Goal: Check status: Check status

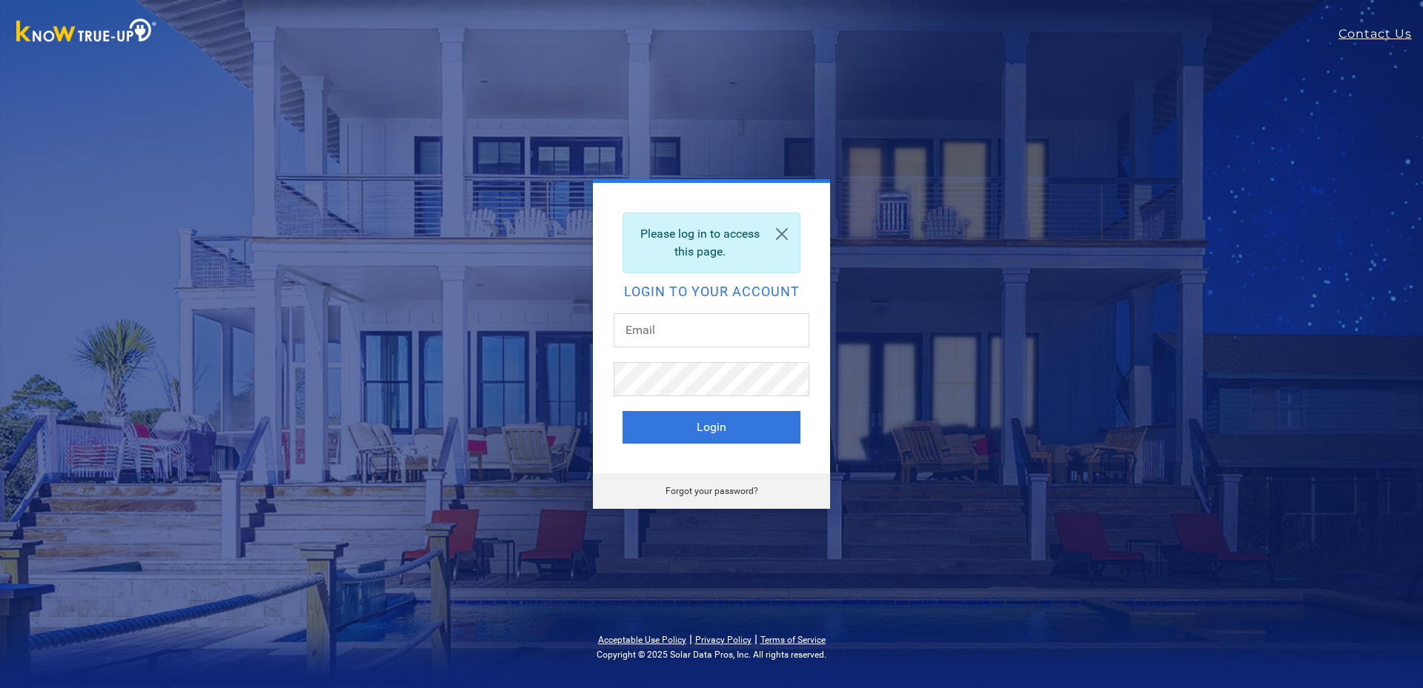
type input "thomasbagdasarian@gmail.com"
click at [674, 426] on button "Login" at bounding box center [711, 427] width 178 height 33
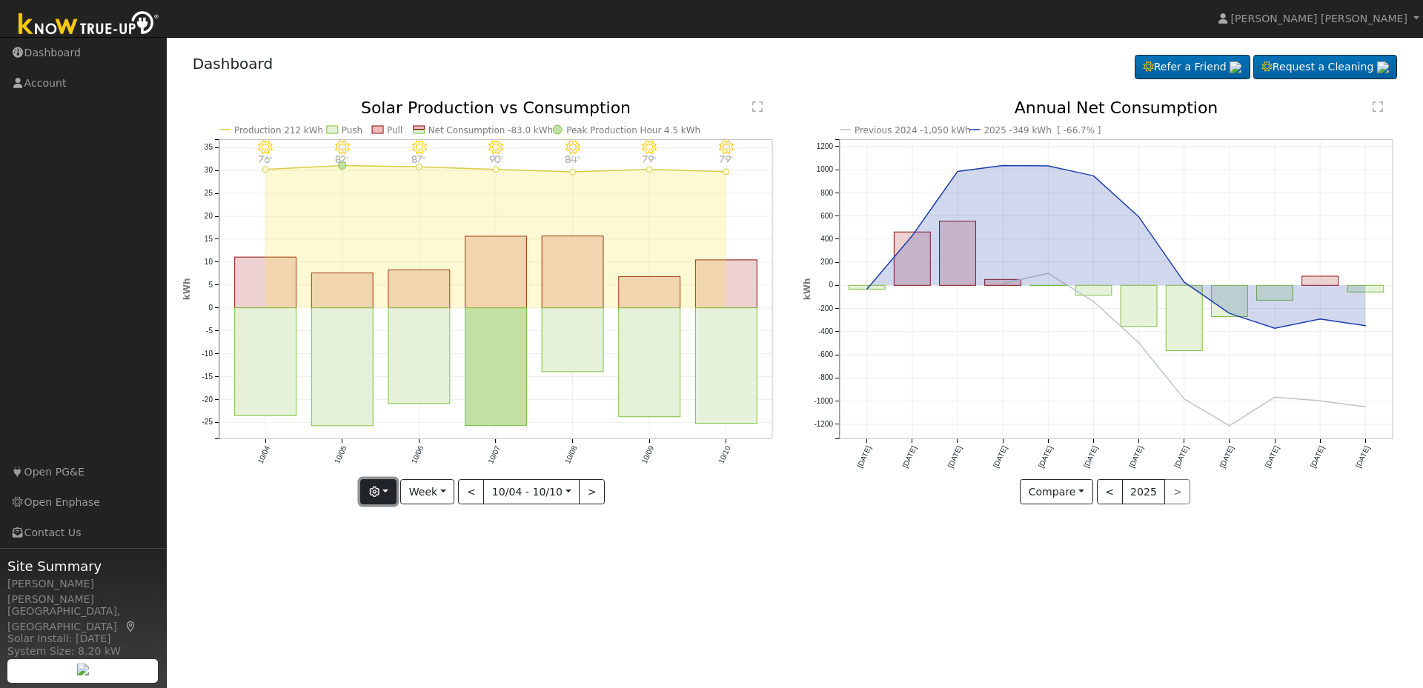
click at [393, 491] on button "button" at bounding box center [378, 491] width 36 height 25
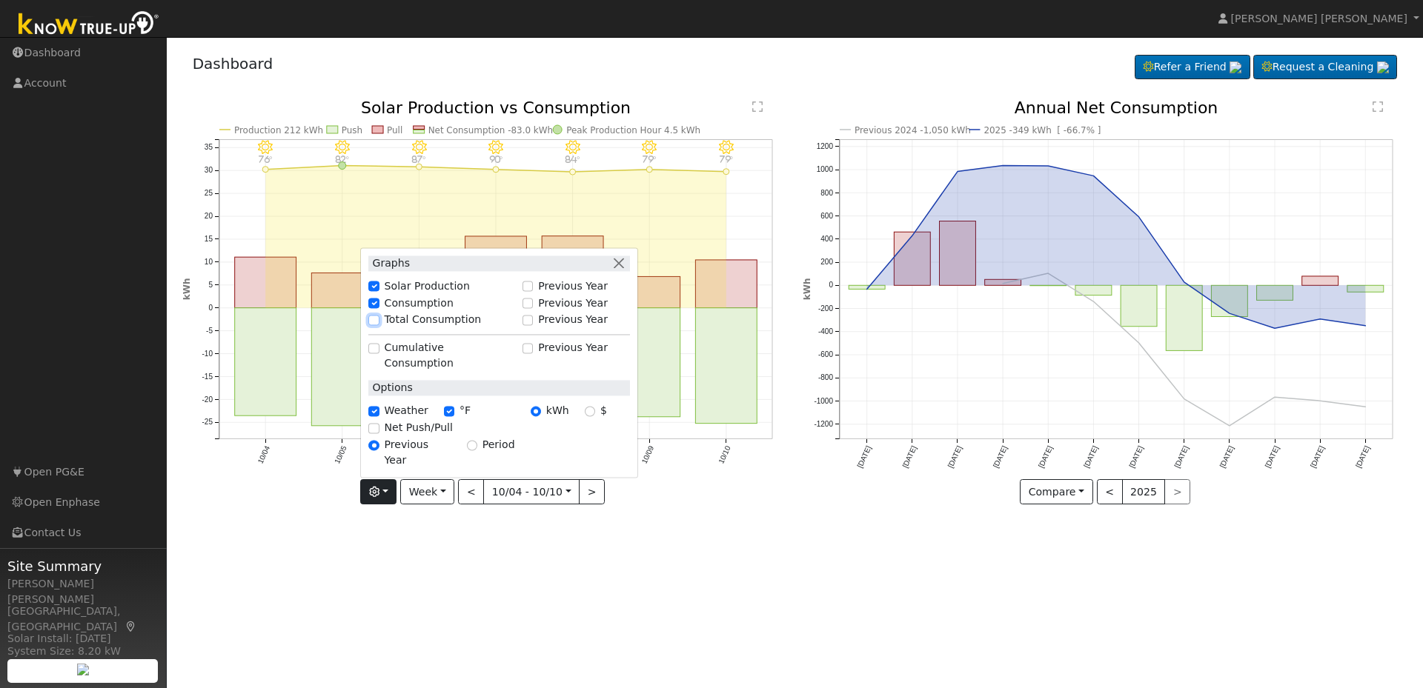
click at [379, 325] on input "Total Consumption" at bounding box center [373, 320] width 10 height 10
checkbox input "true"
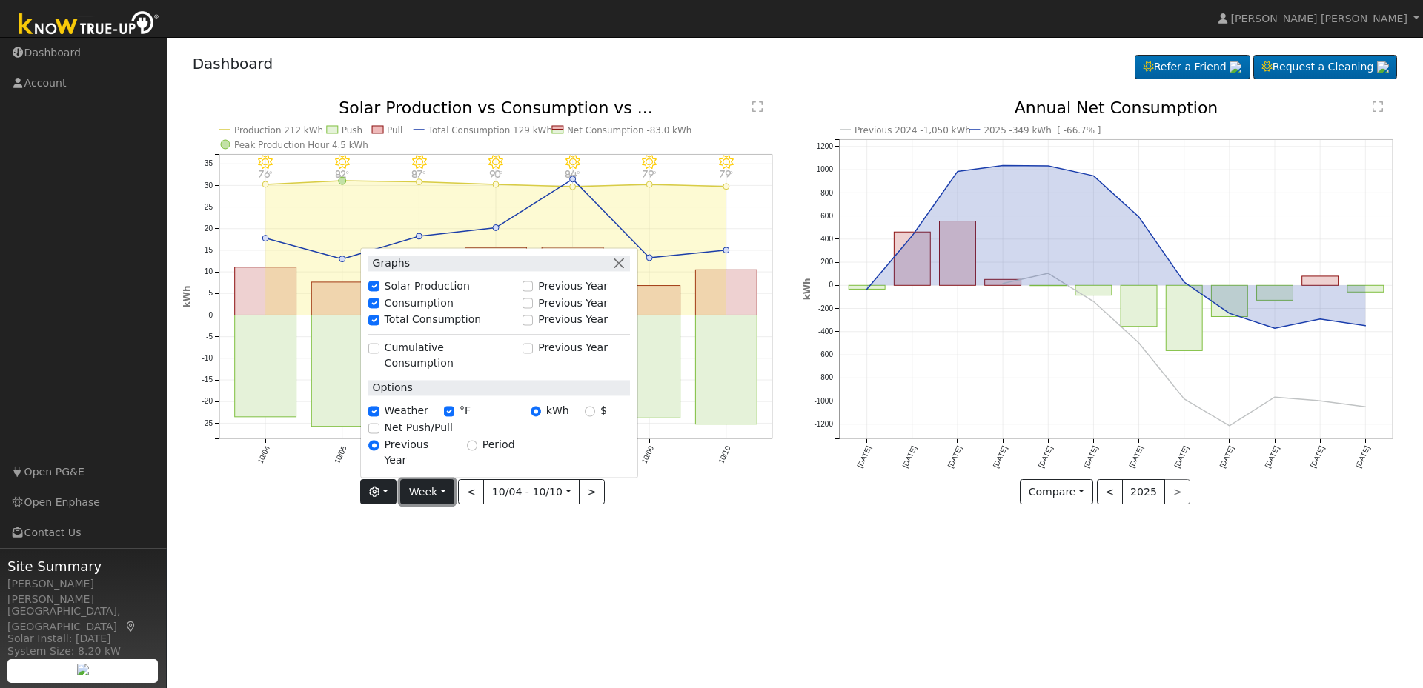
click at [431, 494] on button "Week" at bounding box center [427, 491] width 54 height 25
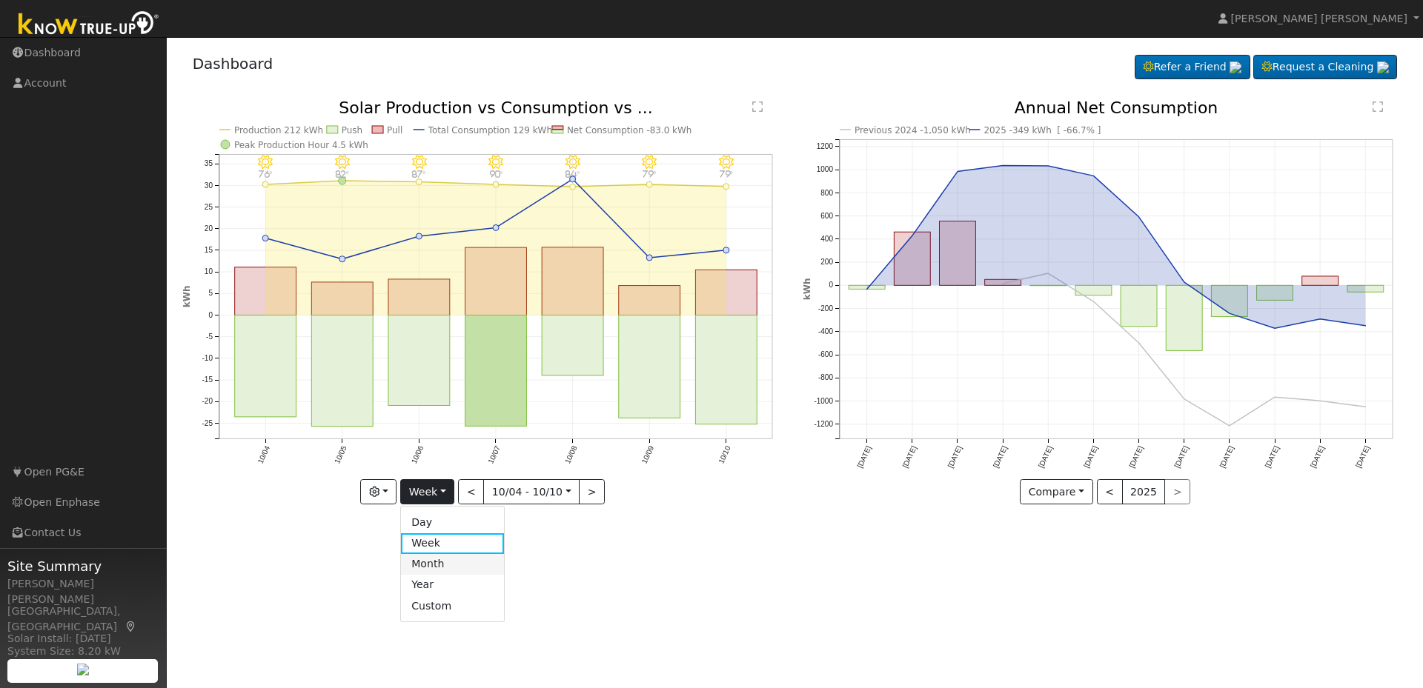
click at [426, 562] on link "Month" at bounding box center [452, 564] width 103 height 21
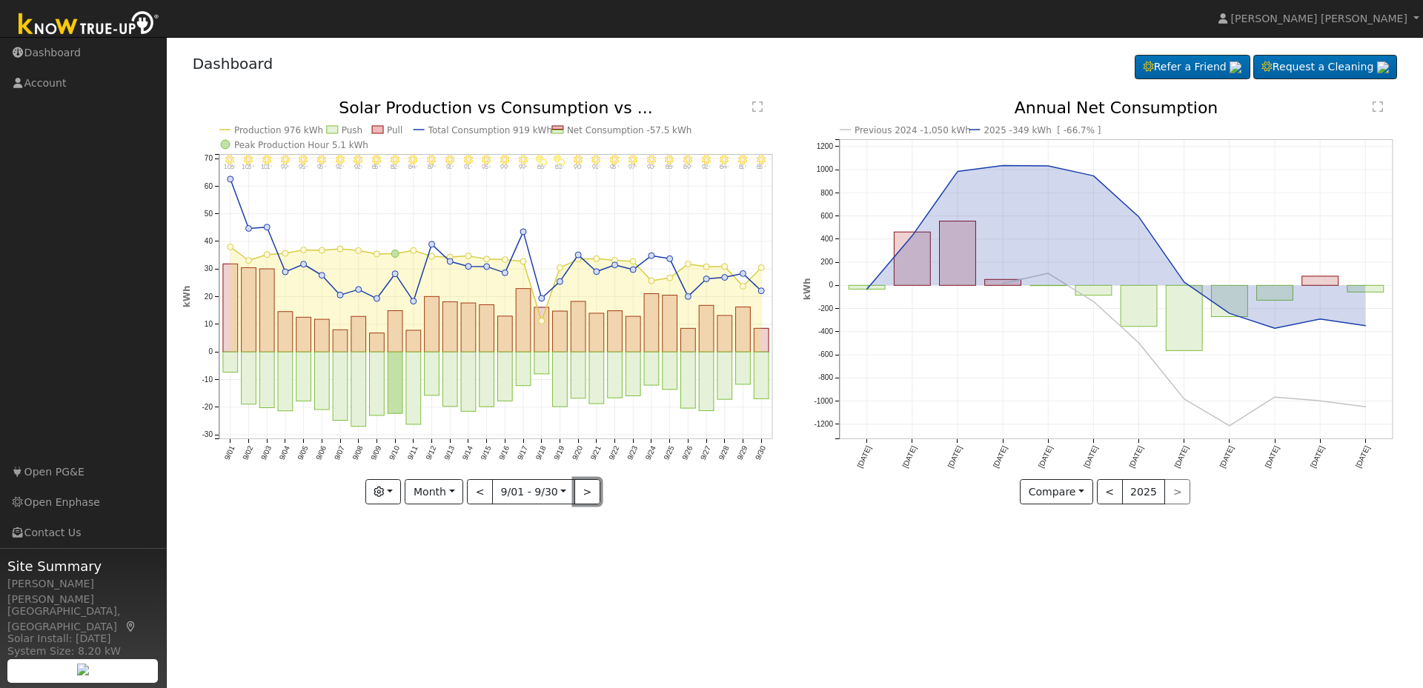
click at [577, 494] on button ">" at bounding box center [587, 491] width 26 height 25
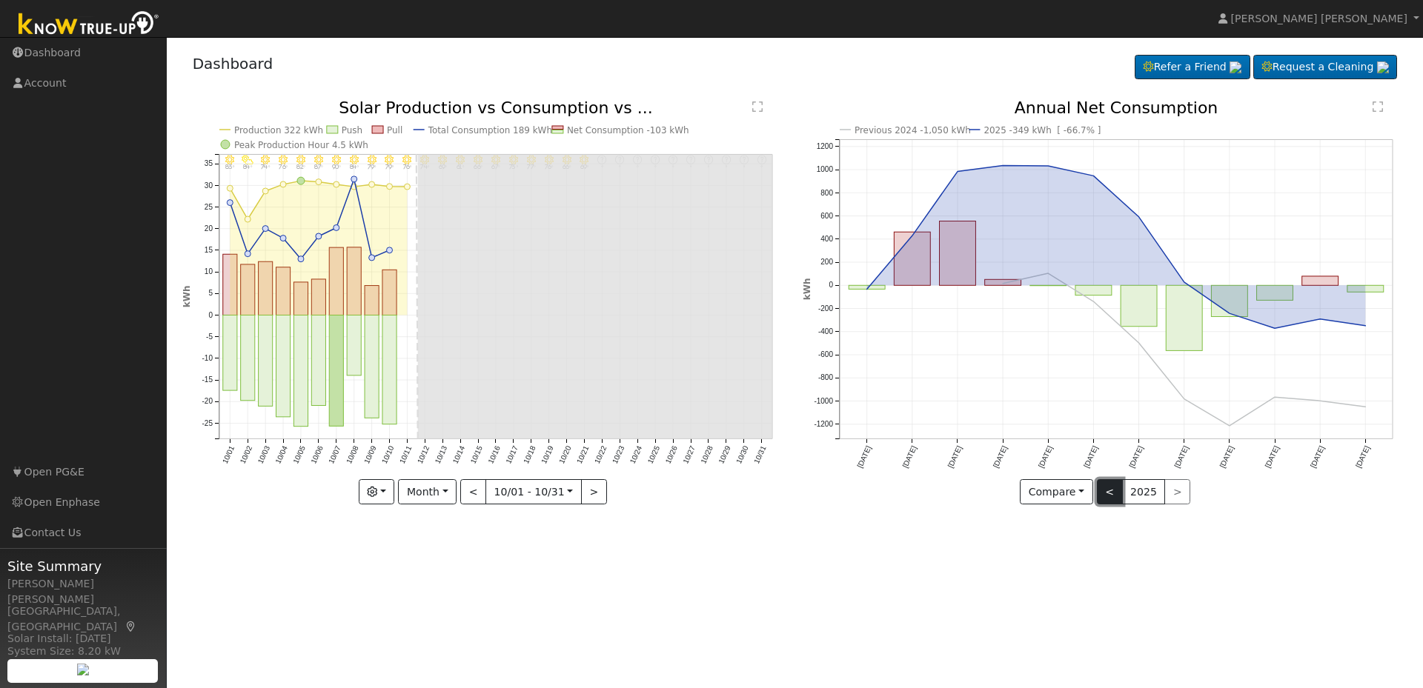
click at [1106, 498] on button "<" at bounding box center [1110, 491] width 26 height 25
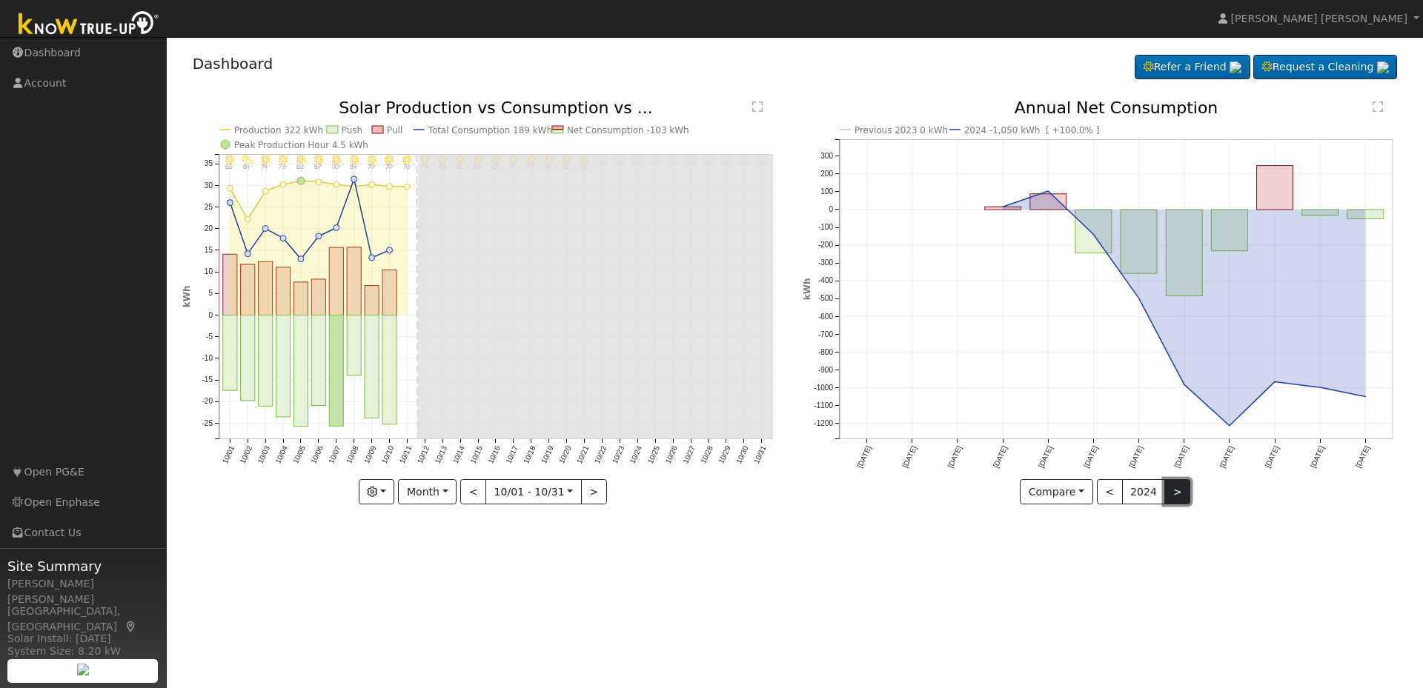
click at [1169, 495] on button ">" at bounding box center [1177, 491] width 26 height 25
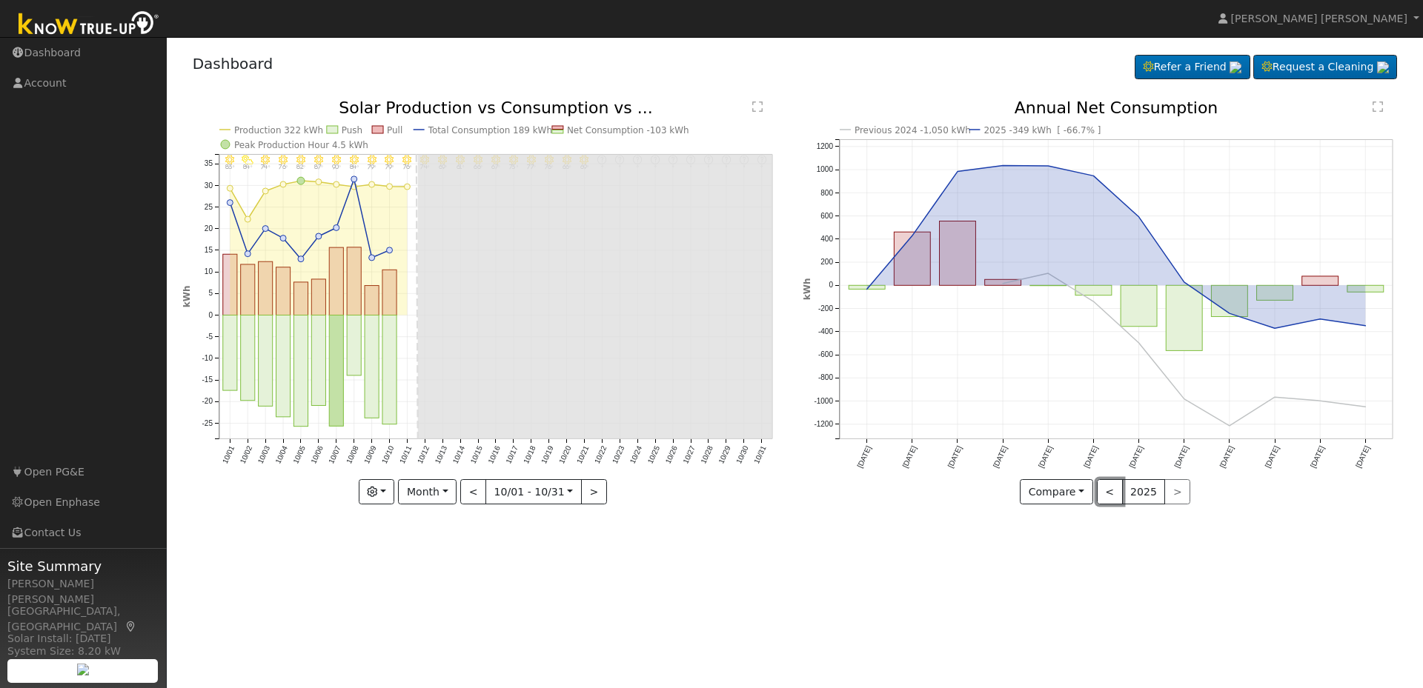
click at [1107, 493] on button "<" at bounding box center [1110, 491] width 26 height 25
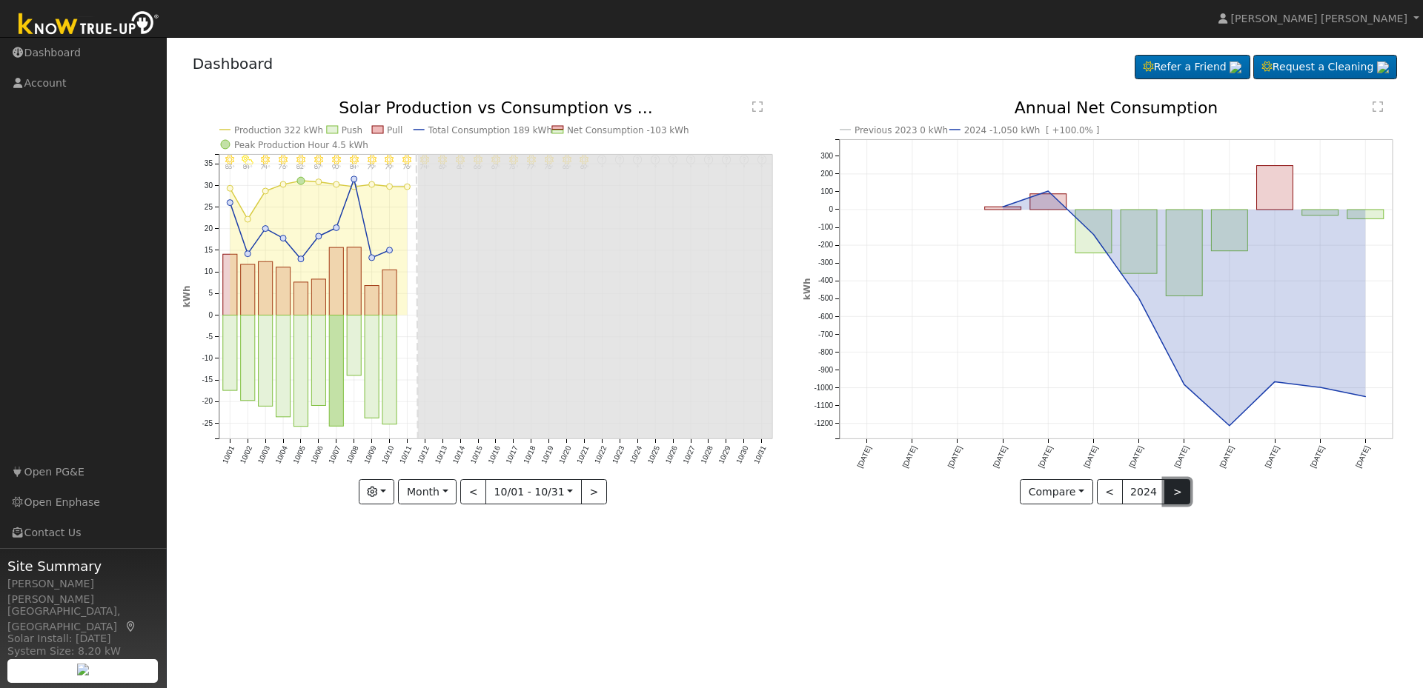
click at [1168, 488] on button ">" at bounding box center [1177, 491] width 26 height 25
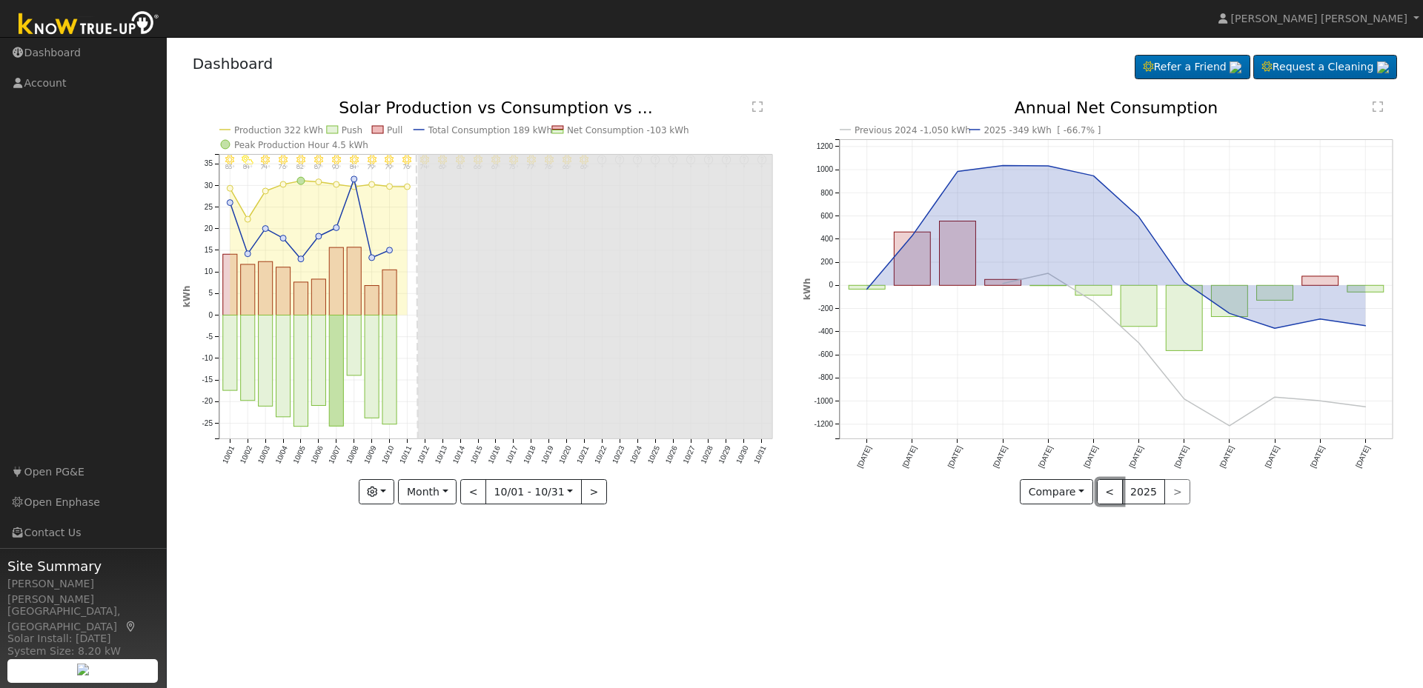
drag, startPoint x: 1107, startPoint y: 493, endPoint x: 1115, endPoint y: 454, distance: 40.1
click at [1108, 492] on button "<" at bounding box center [1110, 491] width 26 height 25
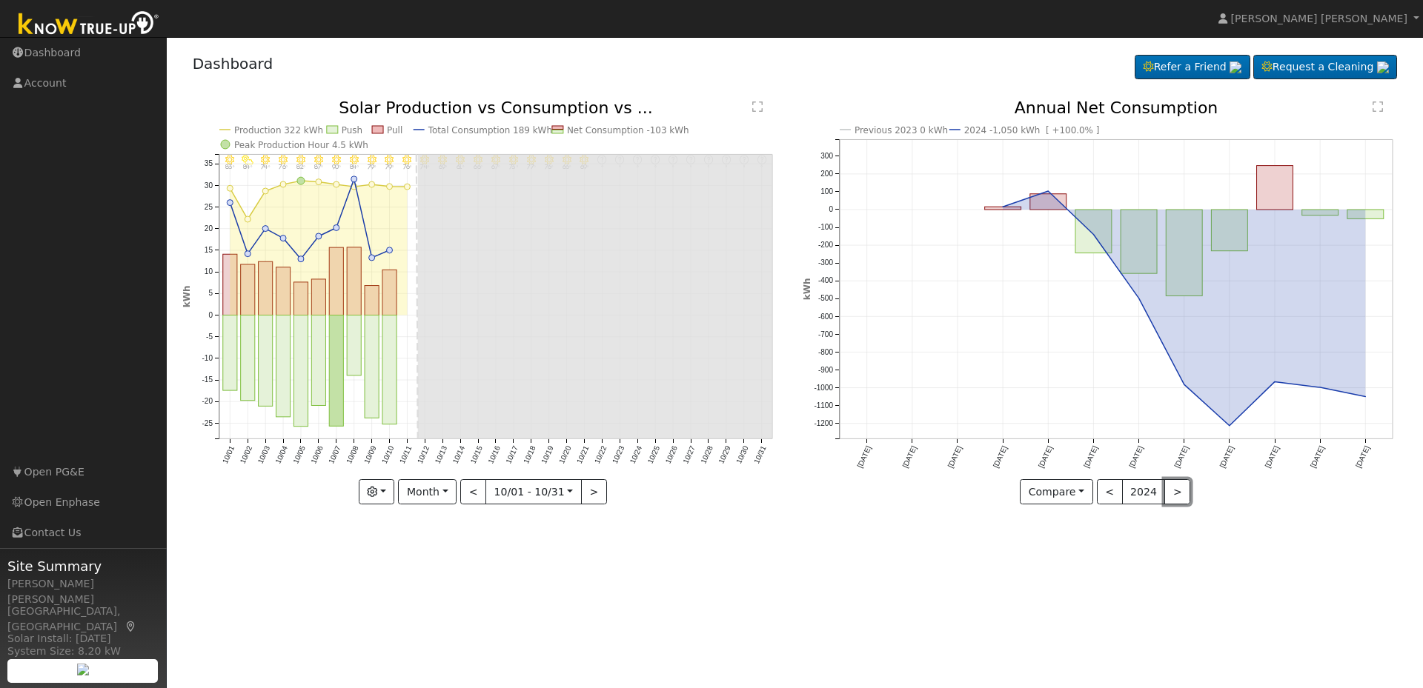
click at [1169, 493] on button ">" at bounding box center [1177, 491] width 26 height 25
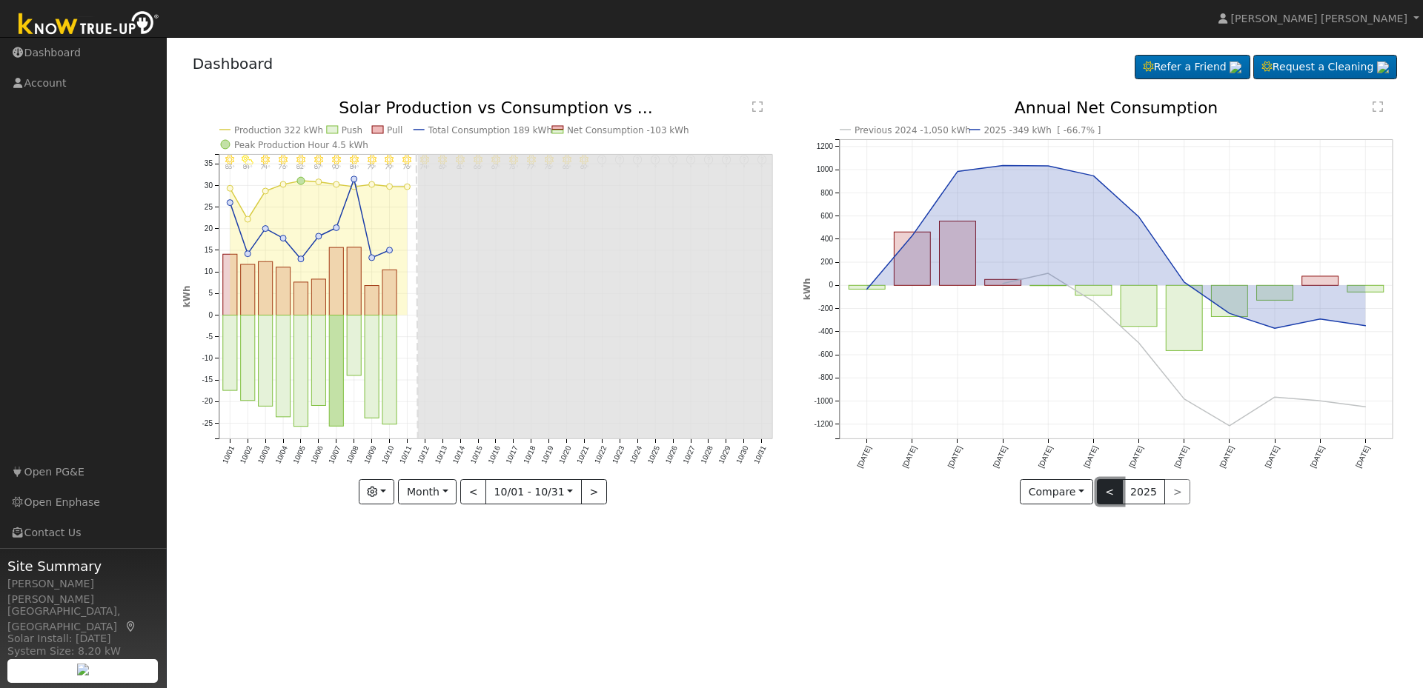
click at [1117, 487] on button "<" at bounding box center [1110, 491] width 26 height 25
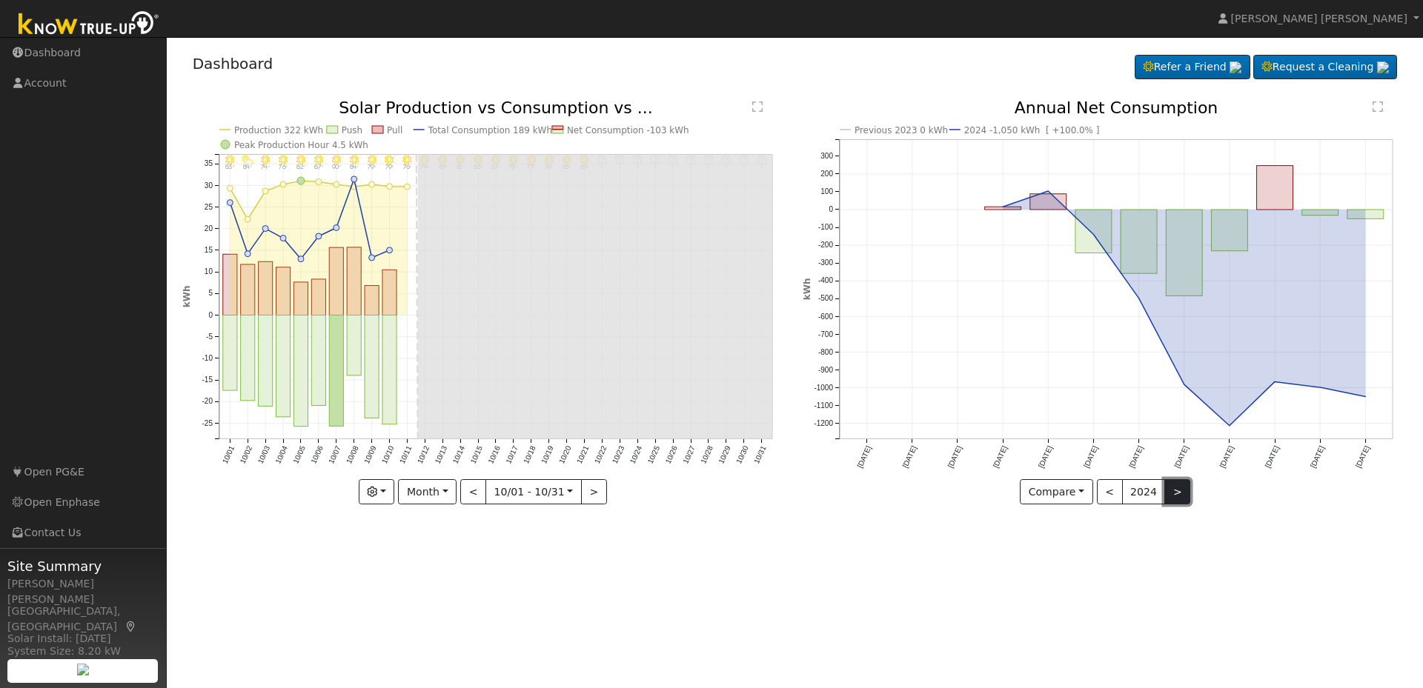
click at [1178, 498] on button ">" at bounding box center [1177, 491] width 26 height 25
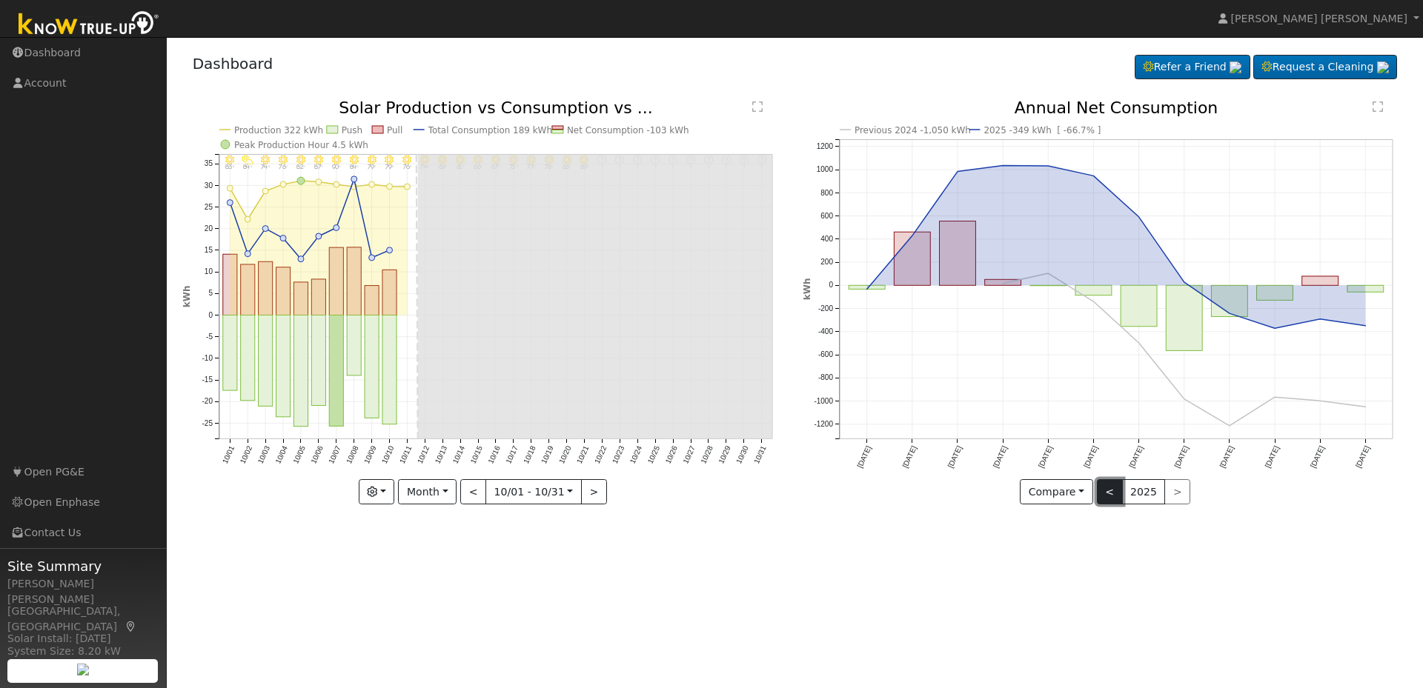
click at [1106, 494] on button "<" at bounding box center [1110, 491] width 26 height 25
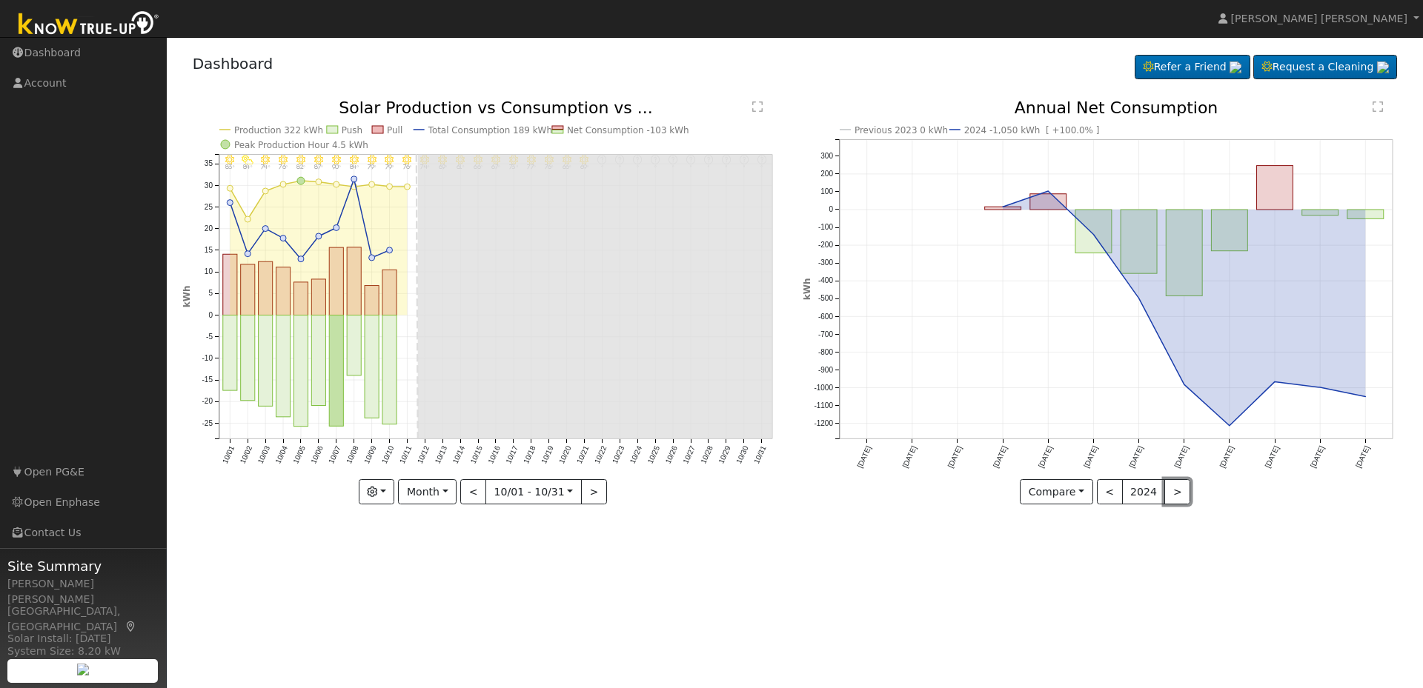
click at [1175, 490] on button ">" at bounding box center [1177, 491] width 26 height 25
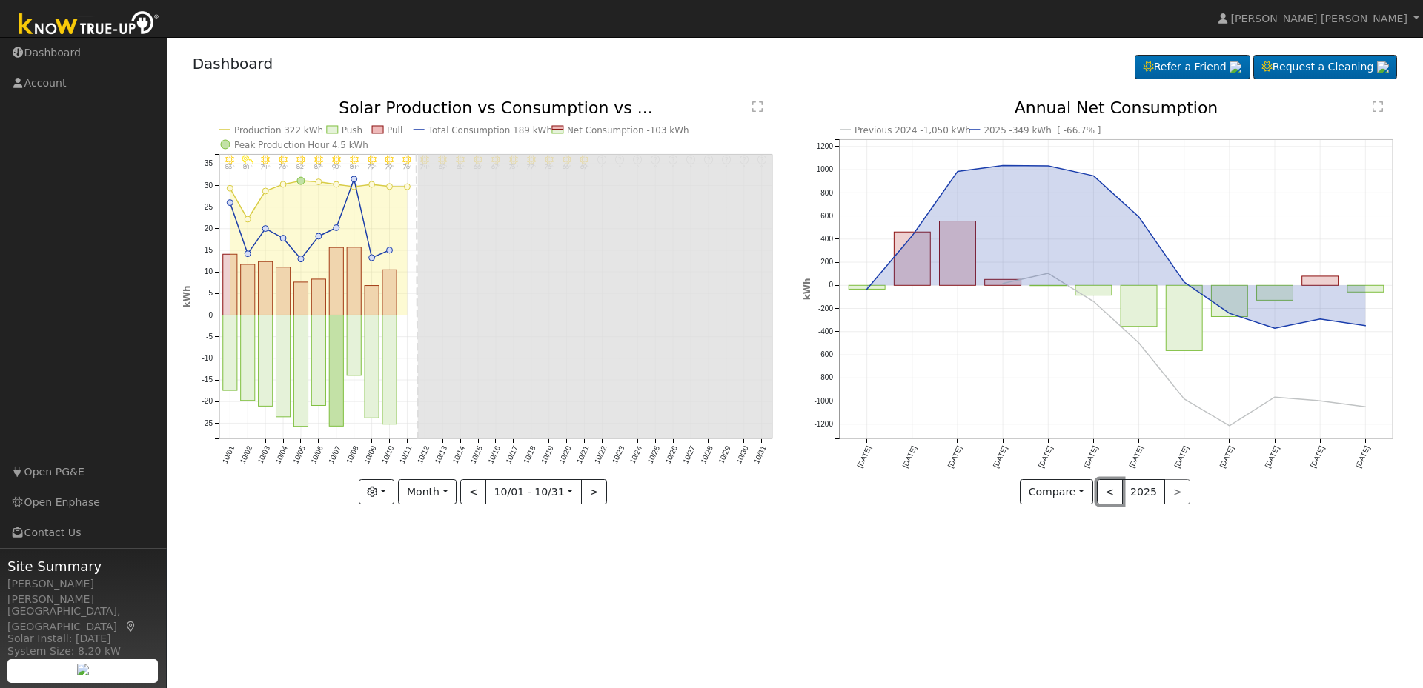
drag, startPoint x: 1109, startPoint y: 497, endPoint x: 1120, endPoint y: 473, distance: 26.9
click at [1111, 497] on button "<" at bounding box center [1110, 491] width 26 height 25
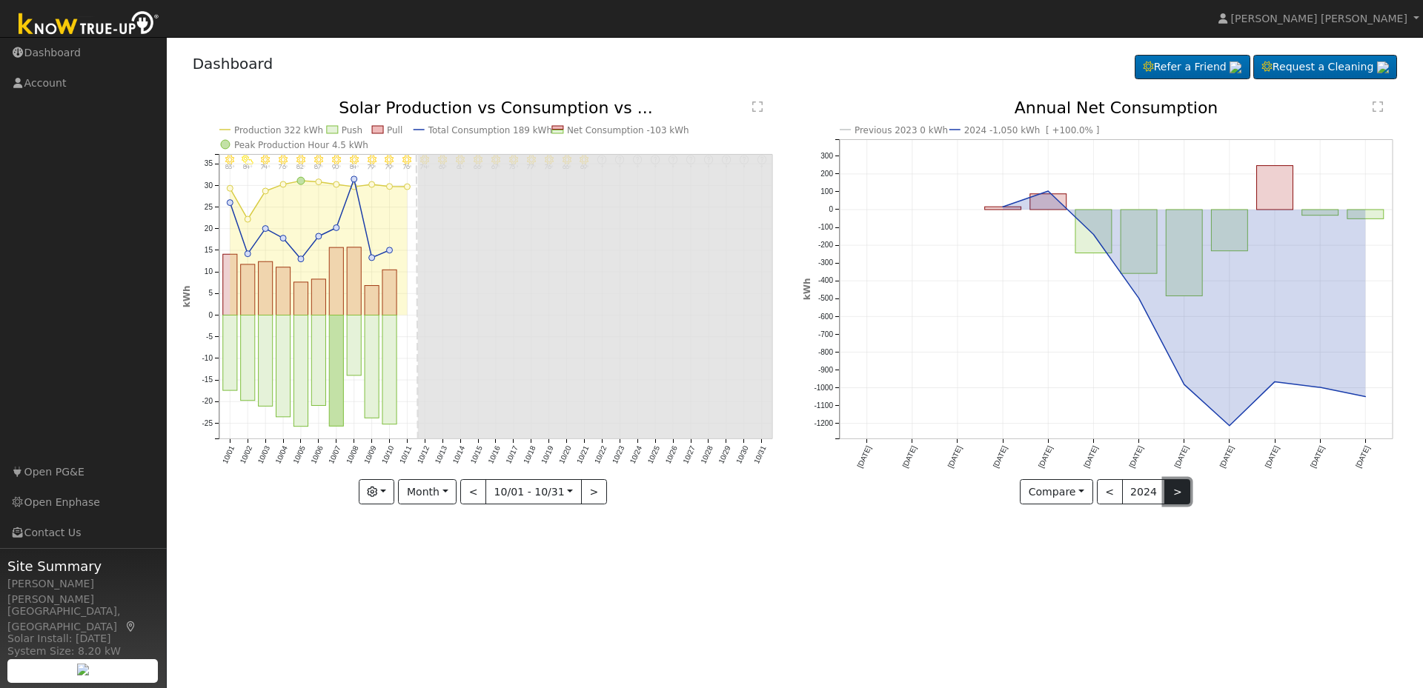
click at [1179, 491] on button ">" at bounding box center [1177, 491] width 26 height 25
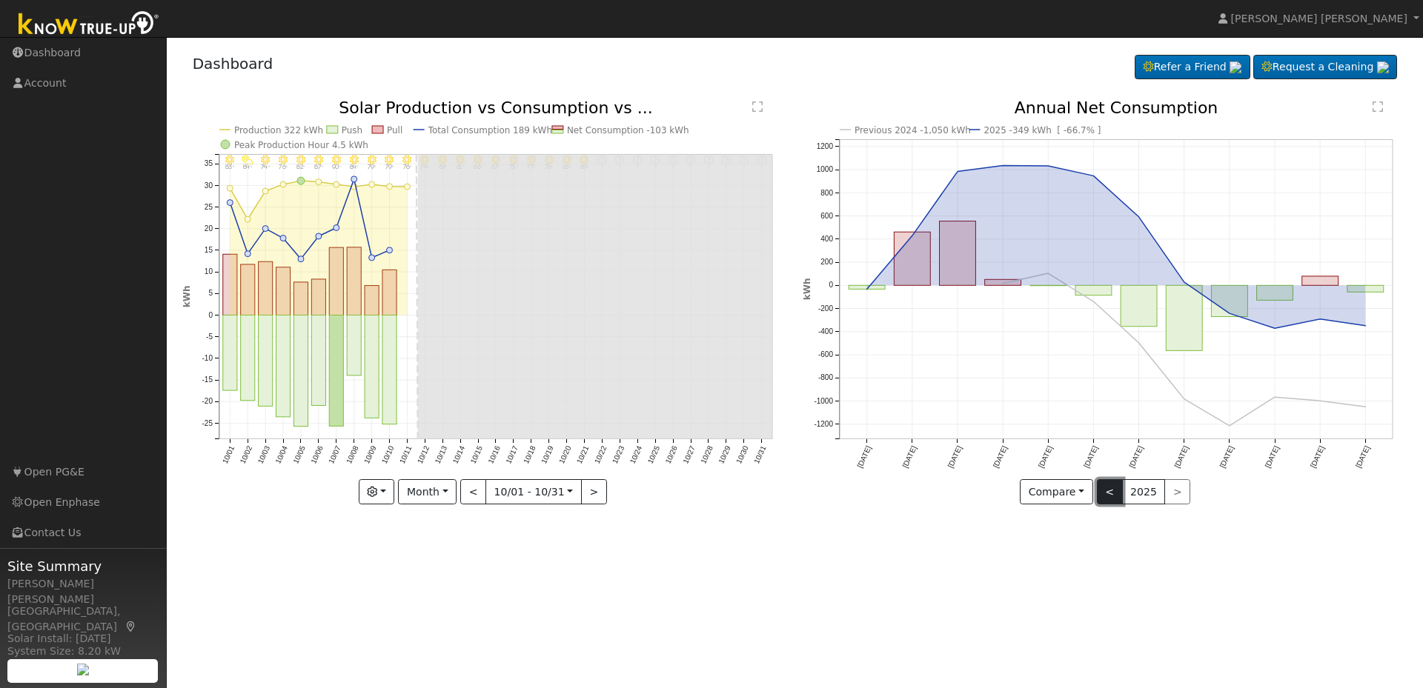
click at [1113, 494] on button "<" at bounding box center [1110, 491] width 26 height 25
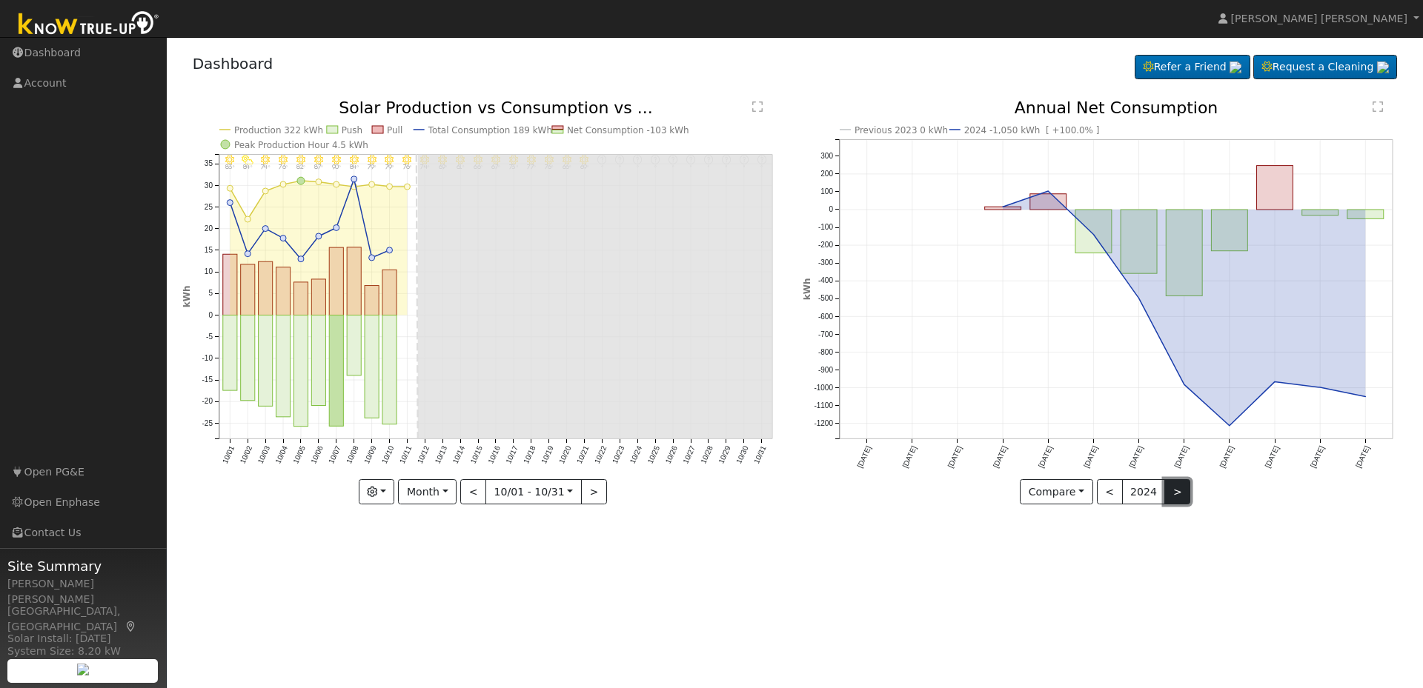
click at [1166, 486] on button ">" at bounding box center [1177, 491] width 26 height 25
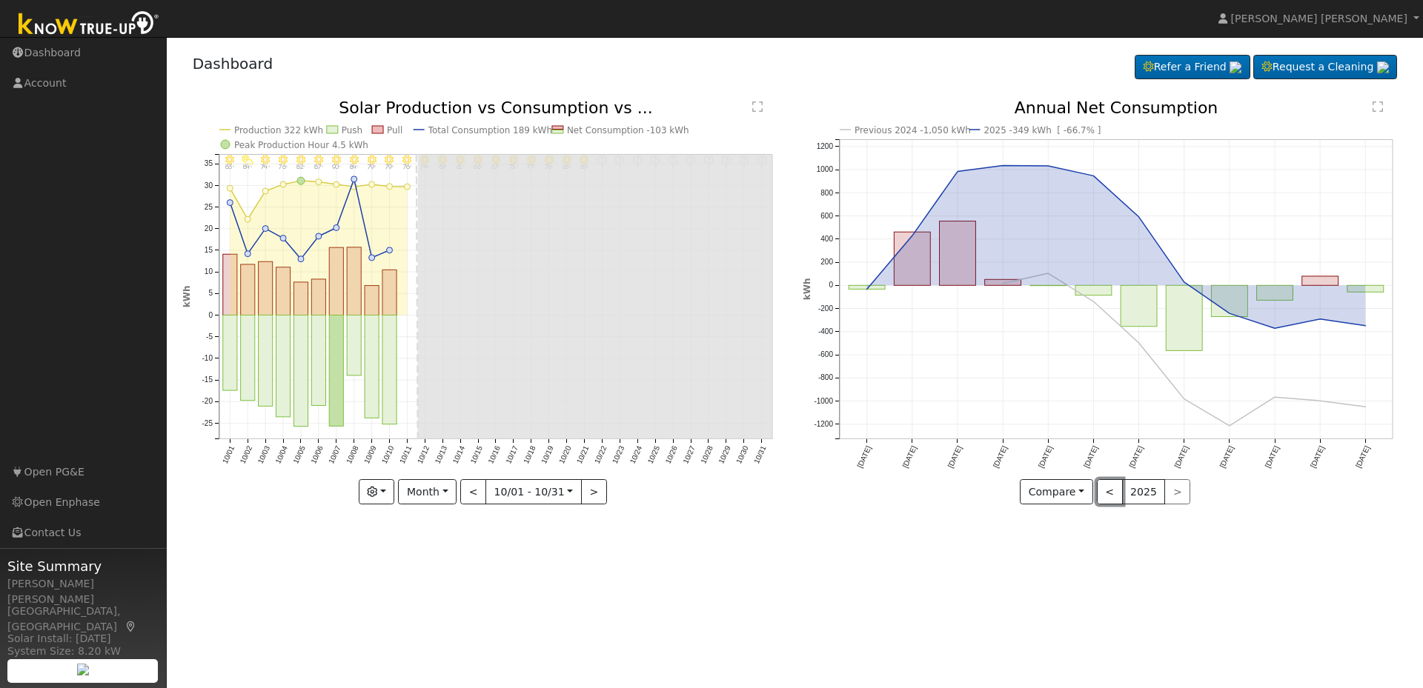
drag, startPoint x: 1111, startPoint y: 485, endPoint x: 1120, endPoint y: 470, distance: 18.3
click at [1111, 485] on button "<" at bounding box center [1110, 491] width 26 height 25
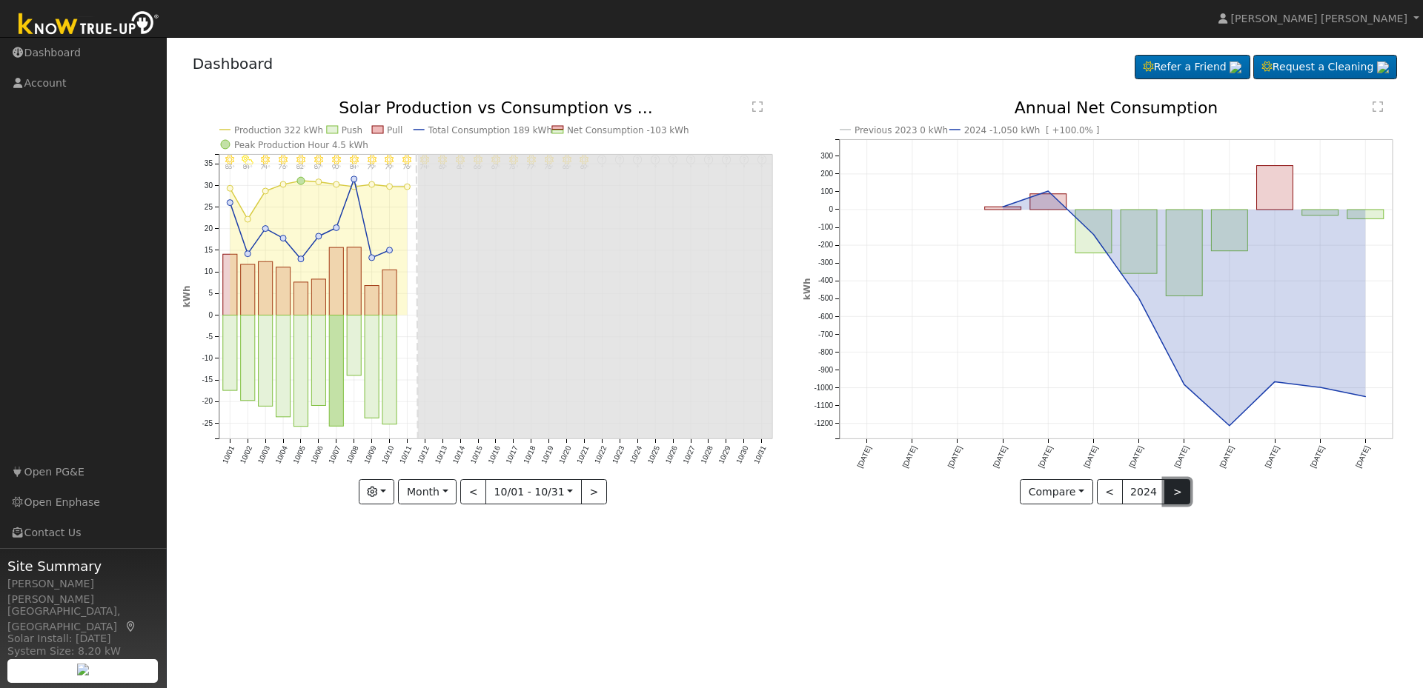
click at [1178, 486] on button ">" at bounding box center [1177, 491] width 26 height 25
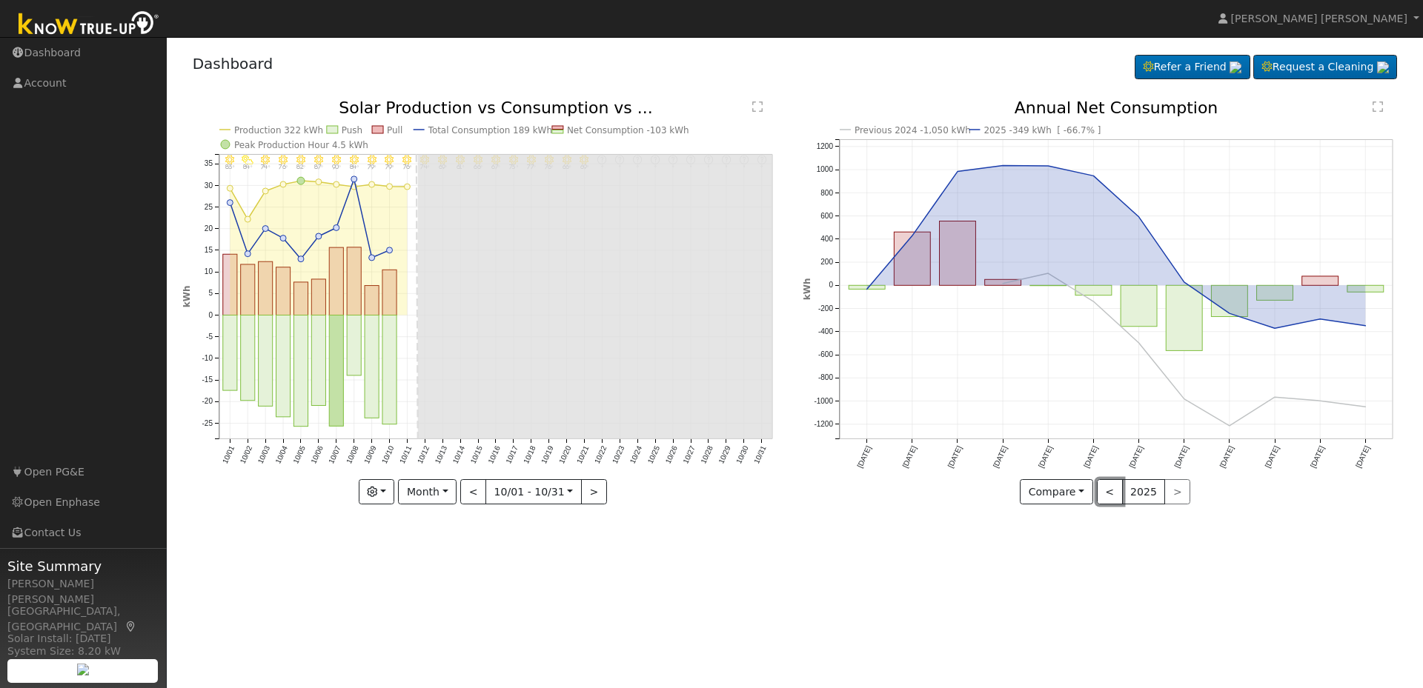
click at [1106, 488] on button "<" at bounding box center [1110, 491] width 26 height 25
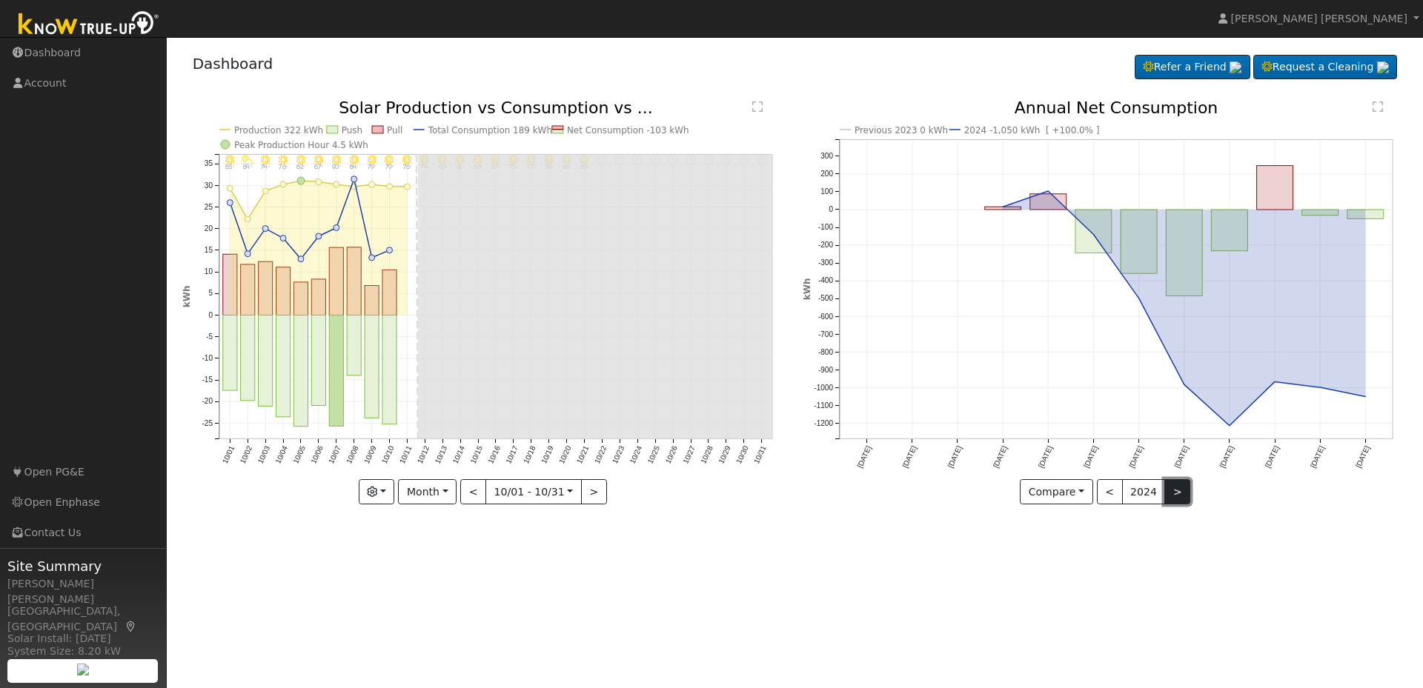
click at [1167, 492] on button ">" at bounding box center [1177, 491] width 26 height 25
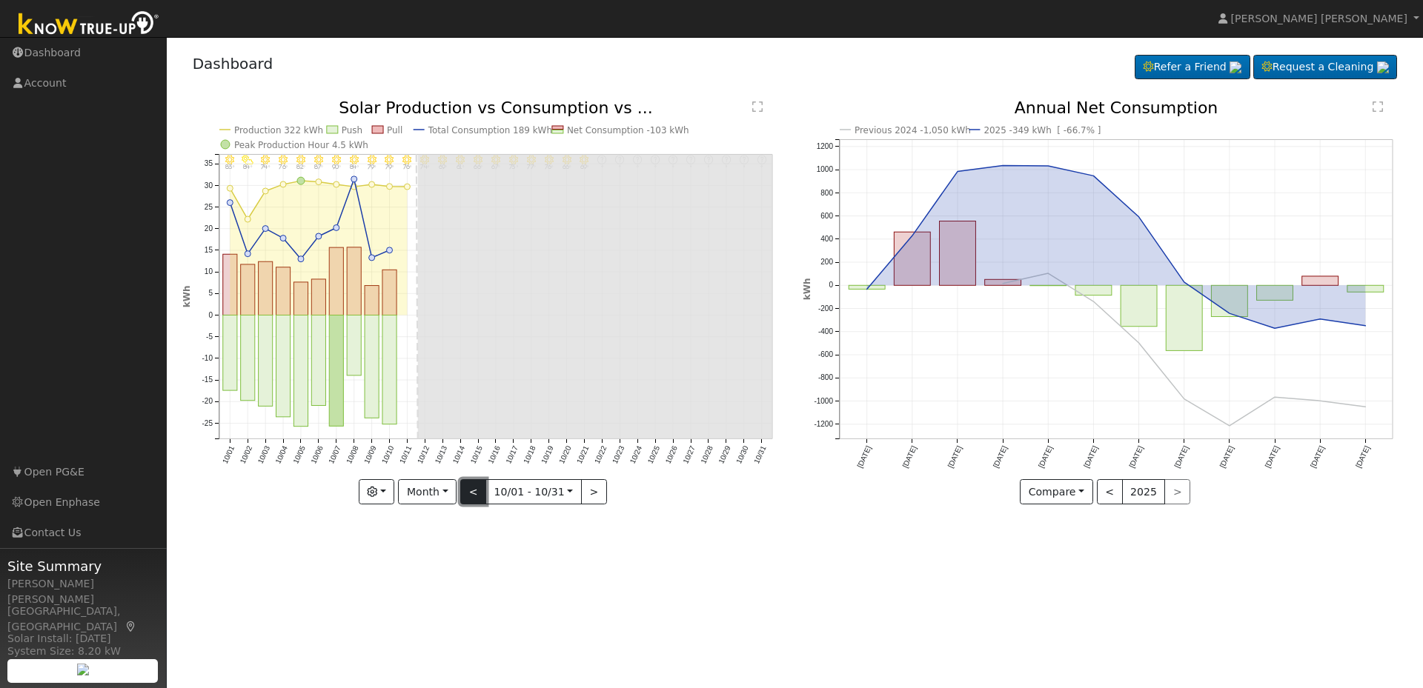
click at [478, 496] on button "<" at bounding box center [473, 491] width 26 height 25
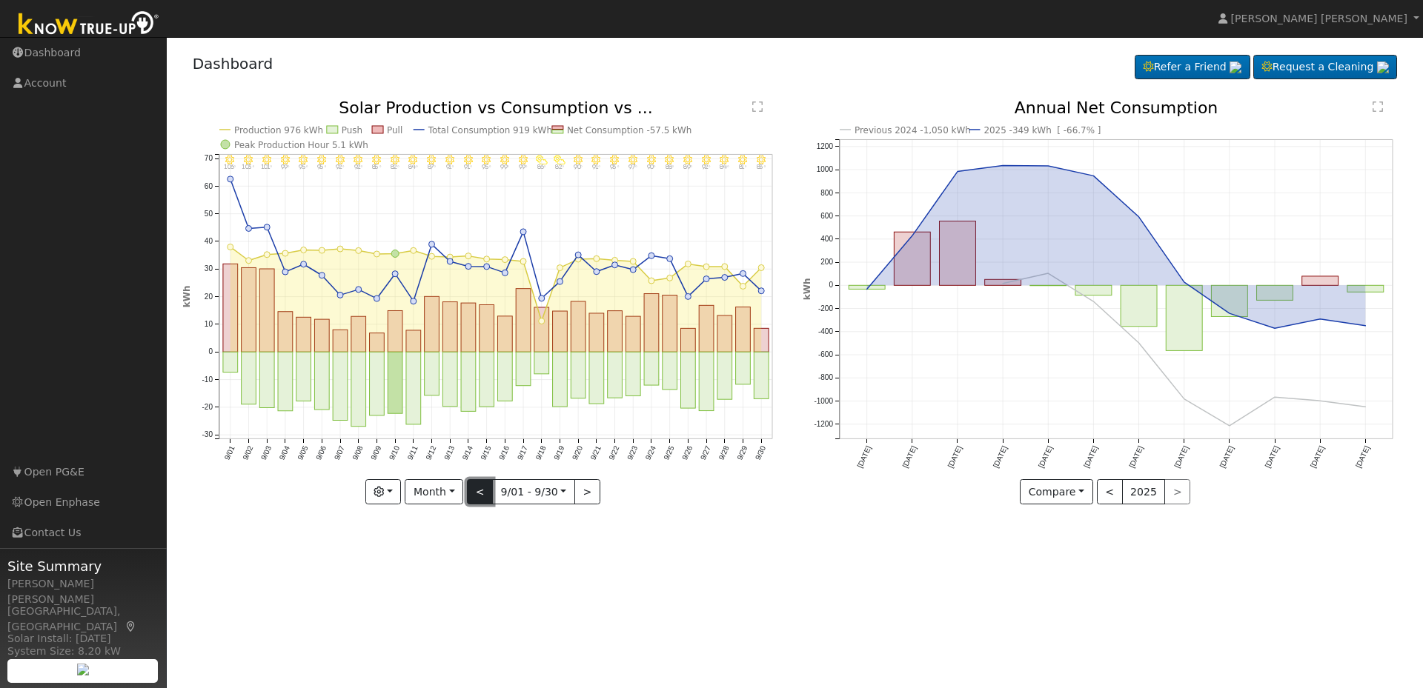
click at [479, 496] on button "<" at bounding box center [480, 491] width 26 height 25
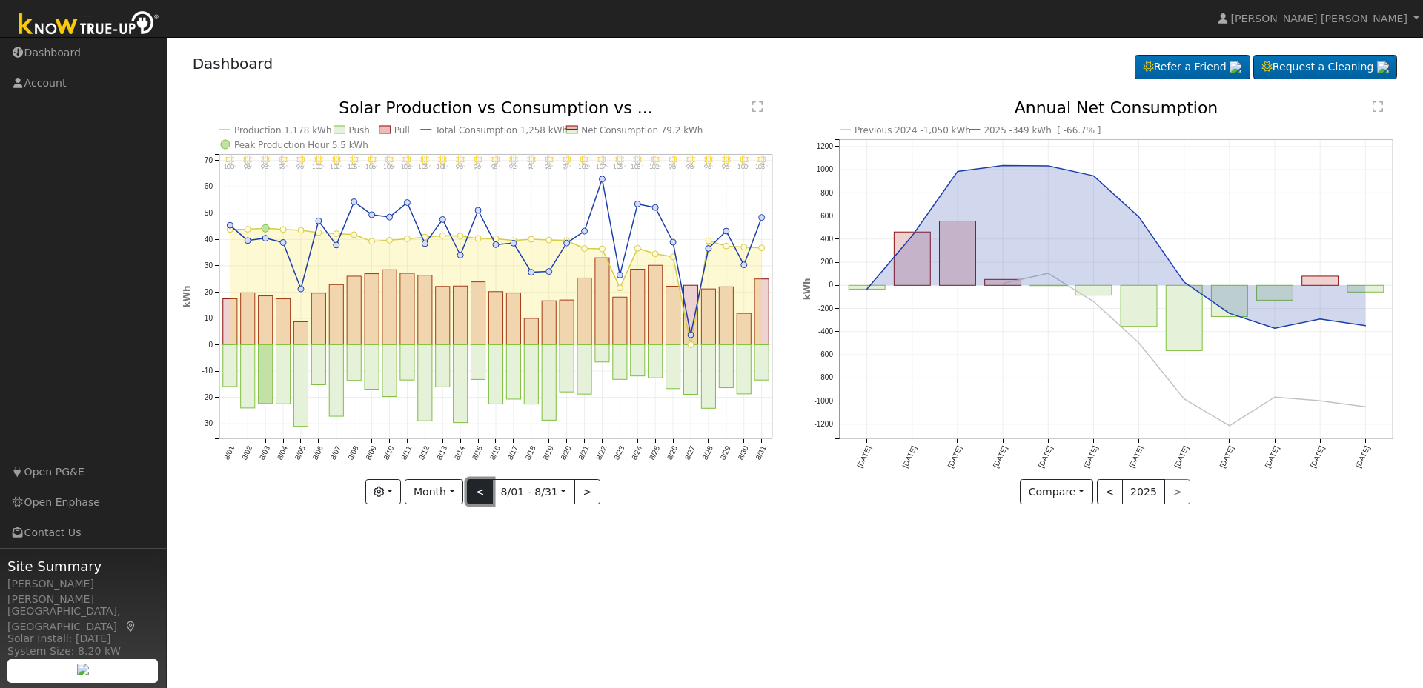
click at [479, 496] on button "<" at bounding box center [480, 491] width 26 height 25
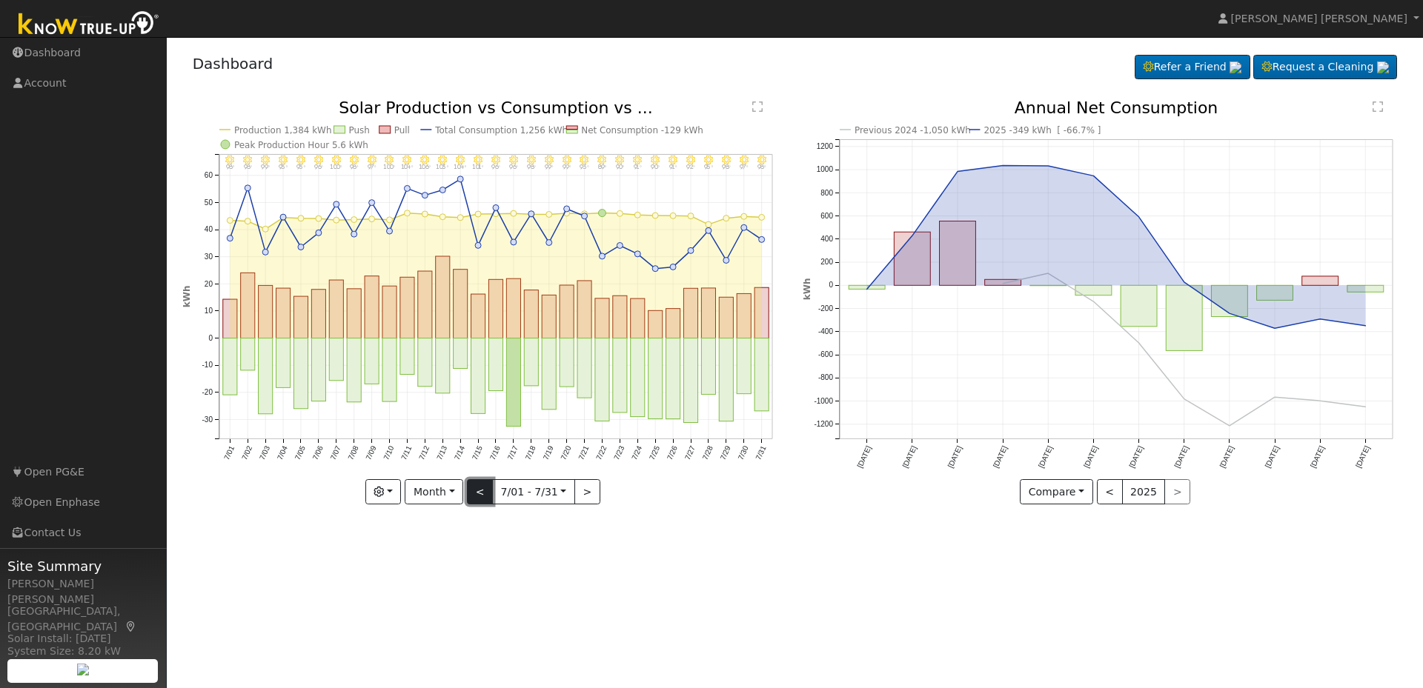
click at [479, 496] on button "<" at bounding box center [480, 491] width 26 height 25
type input "[DATE]"
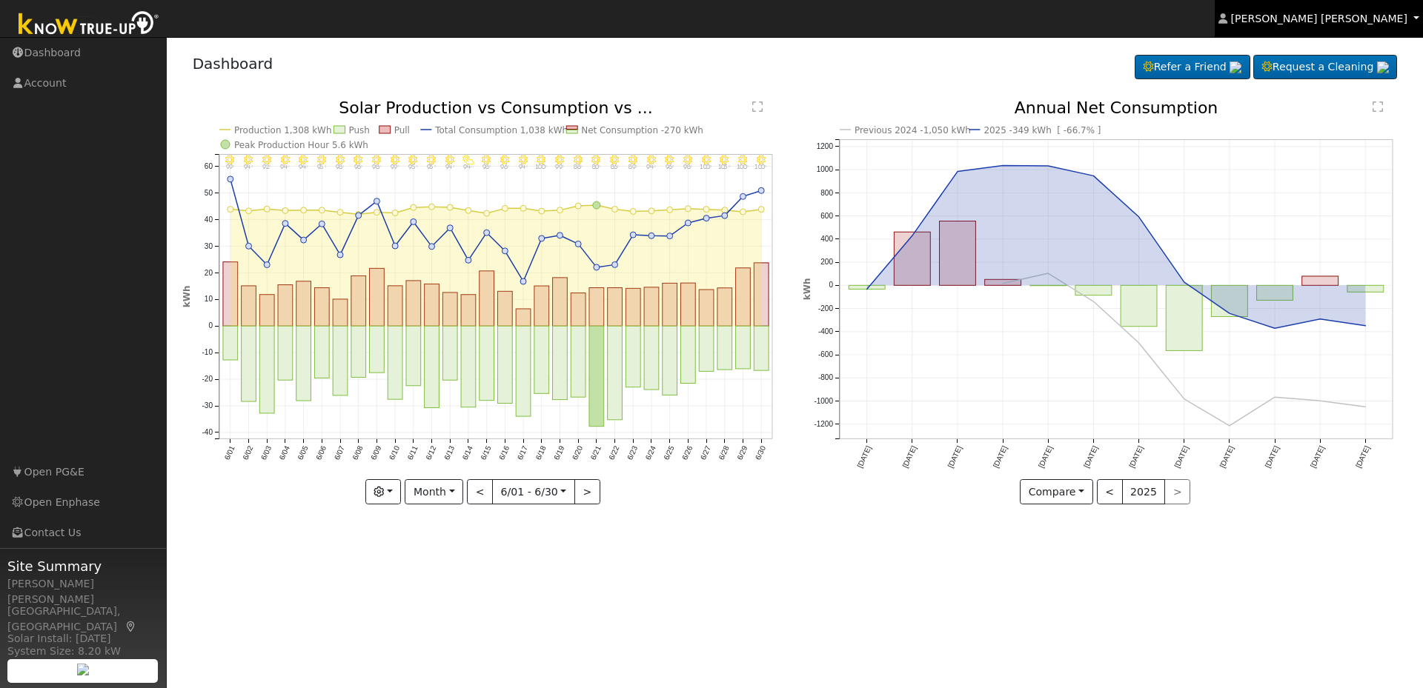
click at [1338, 14] on span "[PERSON_NAME] [PERSON_NAME]" at bounding box center [1319, 19] width 176 height 12
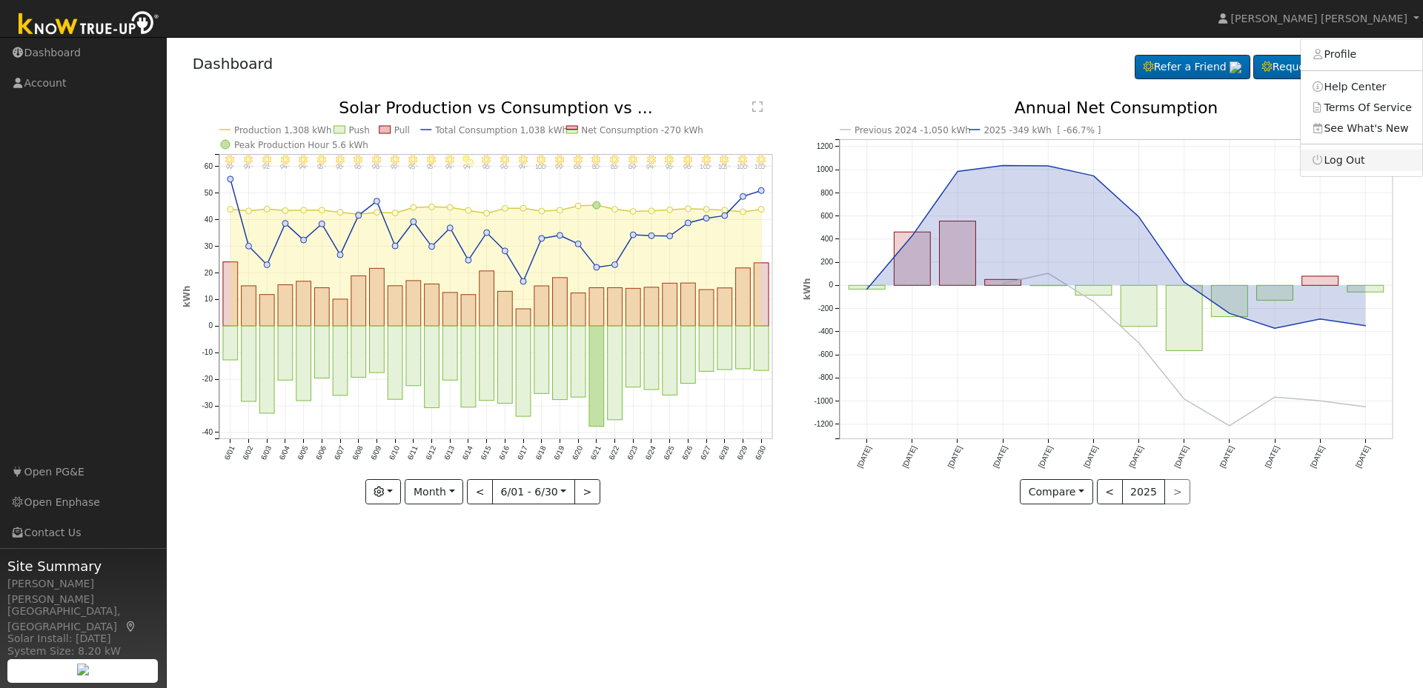
click at [1335, 156] on link "Log Out" at bounding box center [1362, 160] width 122 height 21
